Goal: Find specific page/section: Find specific page/section

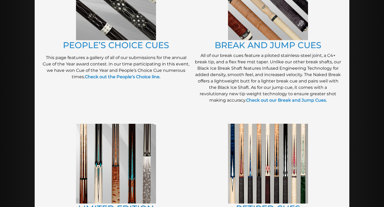
scroll to position [557, 0]
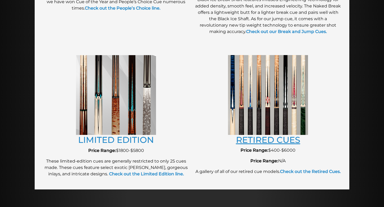
click at [272, 142] on link "RETIRED CUES" at bounding box center [268, 140] width 64 height 10
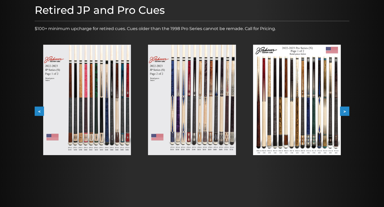
scroll to position [74, 0]
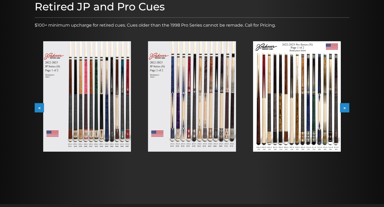
click at [93, 102] on img at bounding box center [87, 96] width 88 height 111
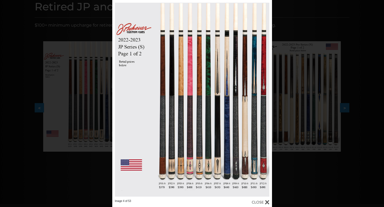
click at [266, 201] on div at bounding box center [261, 203] width 18 height 6
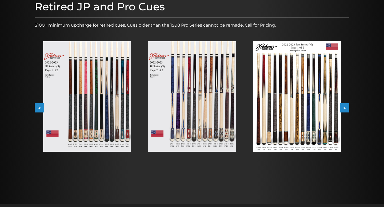
click at [345, 106] on button ">" at bounding box center [344, 107] width 9 height 9
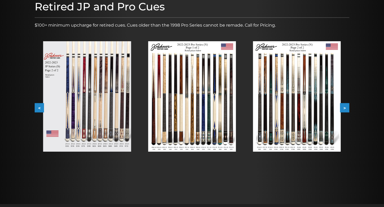
click at [345, 106] on button ">" at bounding box center [344, 107] width 9 height 9
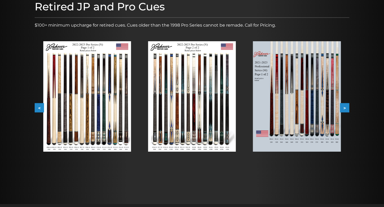
click at [345, 106] on button ">" at bounding box center [344, 107] width 9 height 9
